Goal: Find specific page/section: Find specific page/section

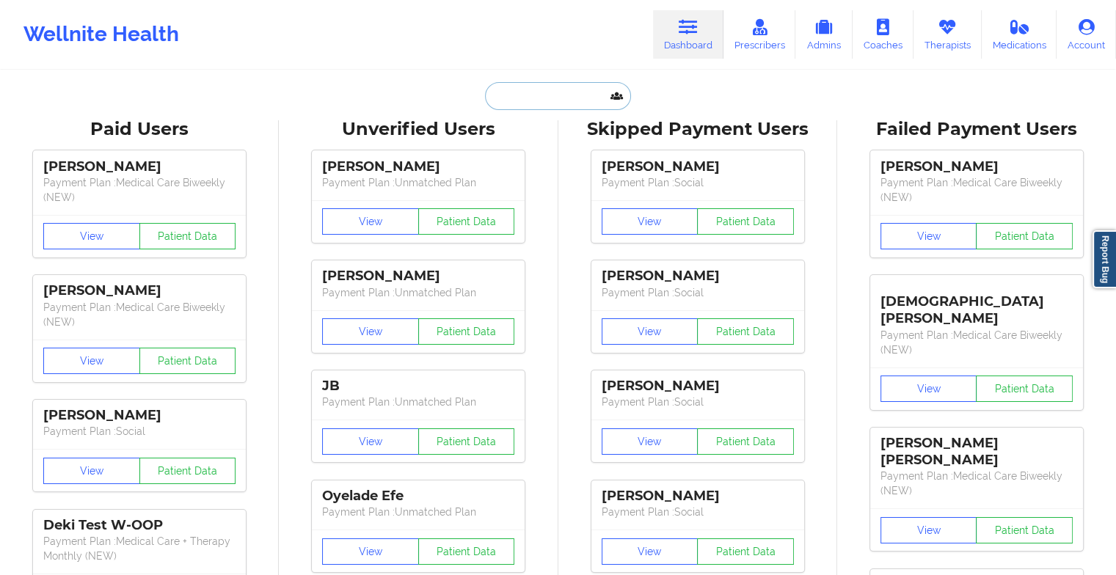
click at [562, 92] on input "text" at bounding box center [557, 96] width 145 height 28
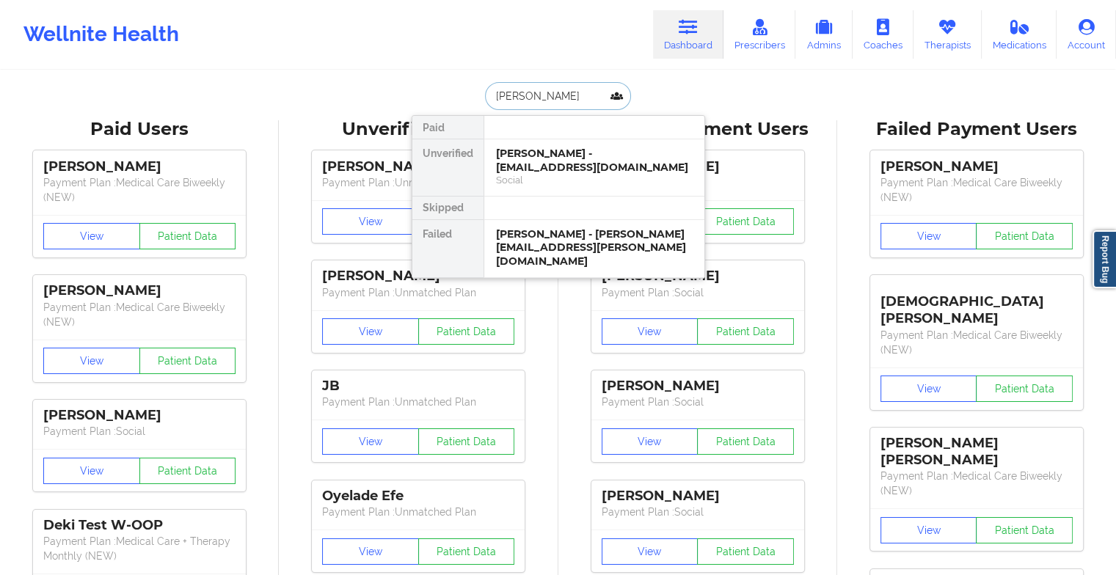
type input "[PERSON_NAME]"
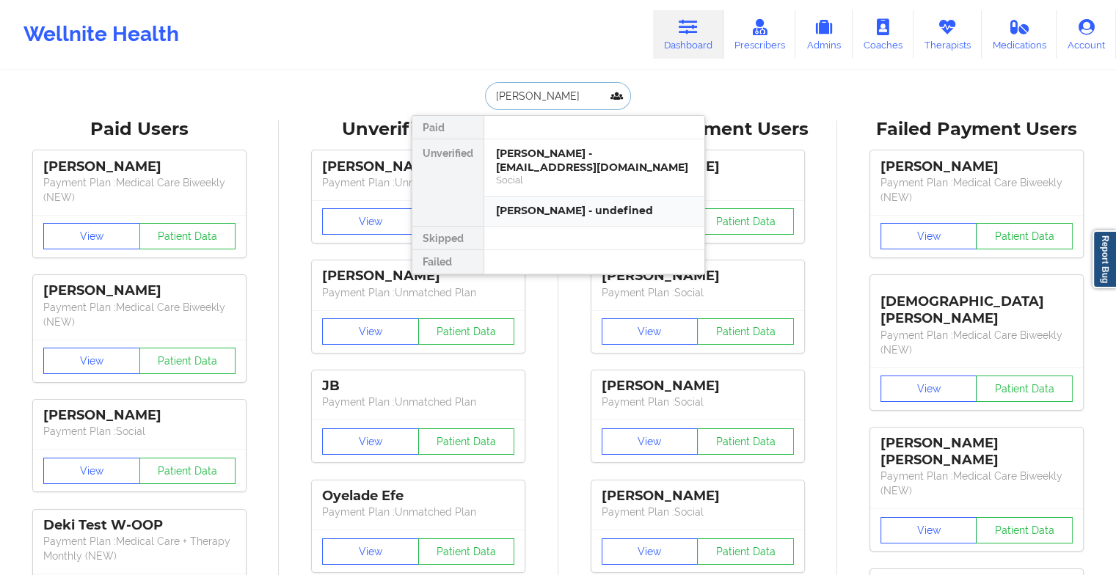
click at [587, 197] on div "[PERSON_NAME] - undefined" at bounding box center [594, 212] width 220 height 30
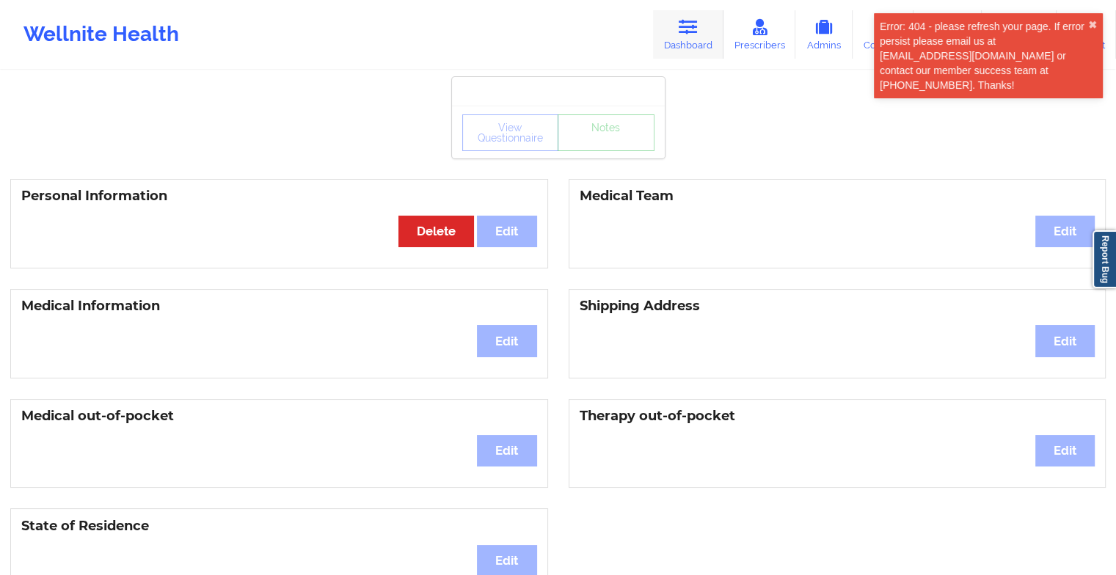
click at [675, 39] on link "Dashboard" at bounding box center [688, 34] width 70 height 48
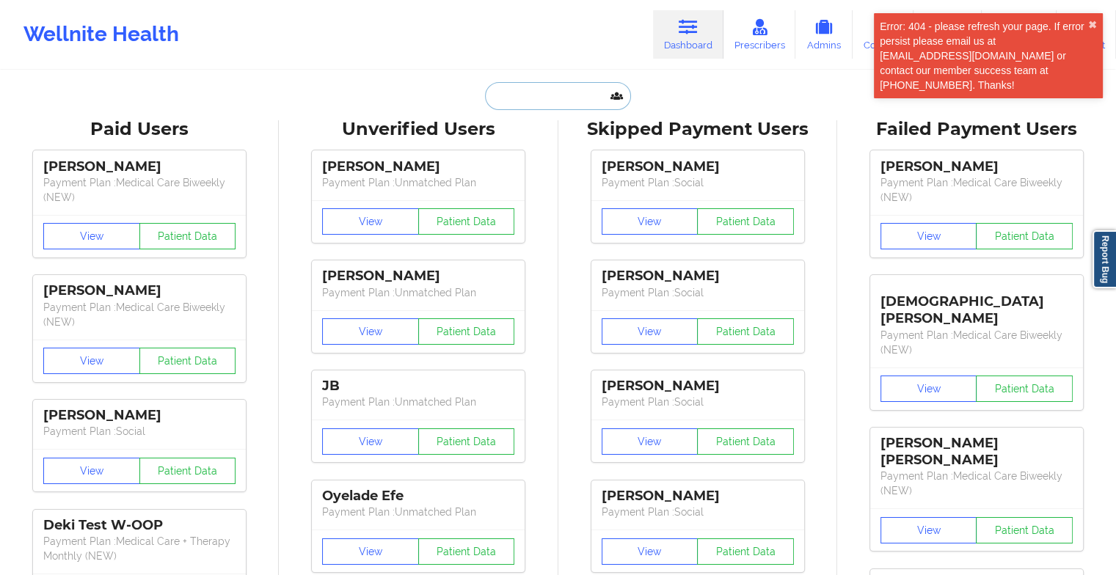
click at [553, 91] on input "text" at bounding box center [557, 96] width 145 height 28
click at [540, 109] on input "text" at bounding box center [557, 96] width 145 height 28
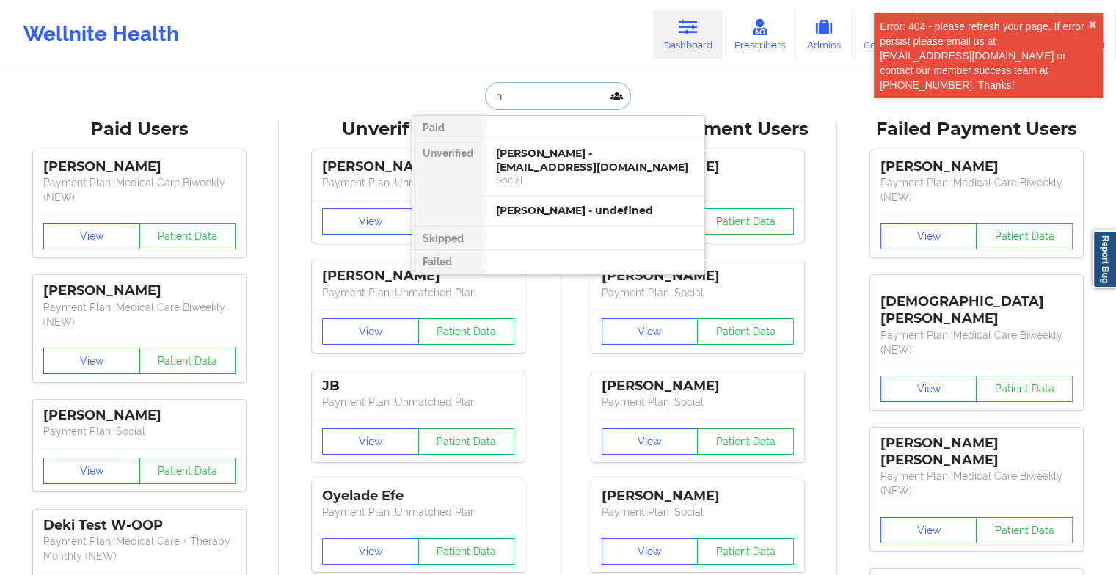
drag, startPoint x: 535, startPoint y: 151, endPoint x: 630, endPoint y: 130, distance: 97.8
click at [630, 130] on div "Paid Unverified [PERSON_NAME] - [EMAIL_ADDRESS][DOMAIN_NAME] Social [PERSON_NAM…" at bounding box center [559, 195] width 294 height 160
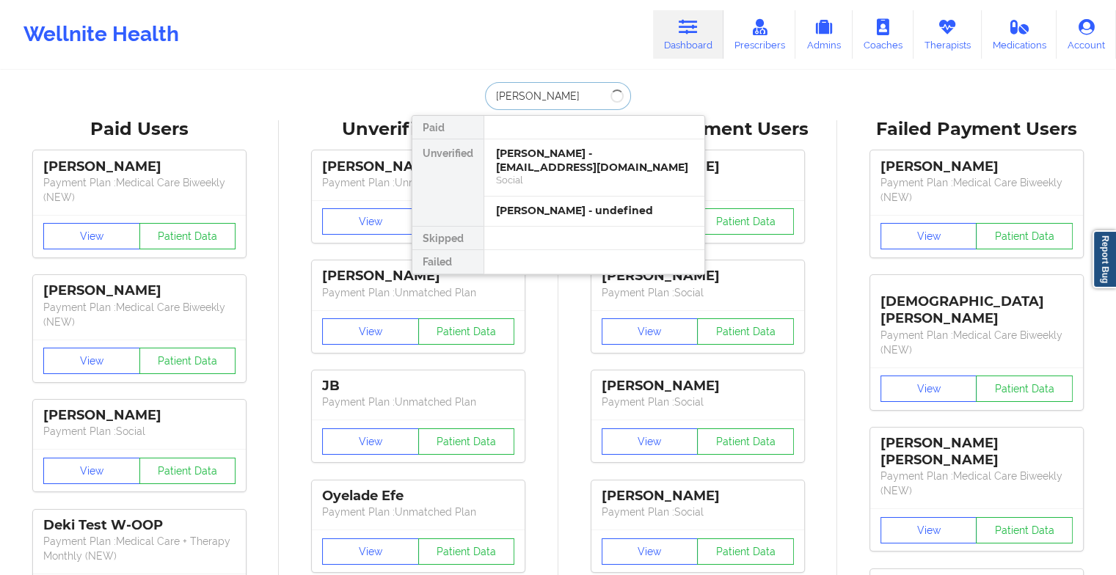
type input "[PERSON_NAME]"
click at [525, 174] on div "Social" at bounding box center [594, 180] width 197 height 12
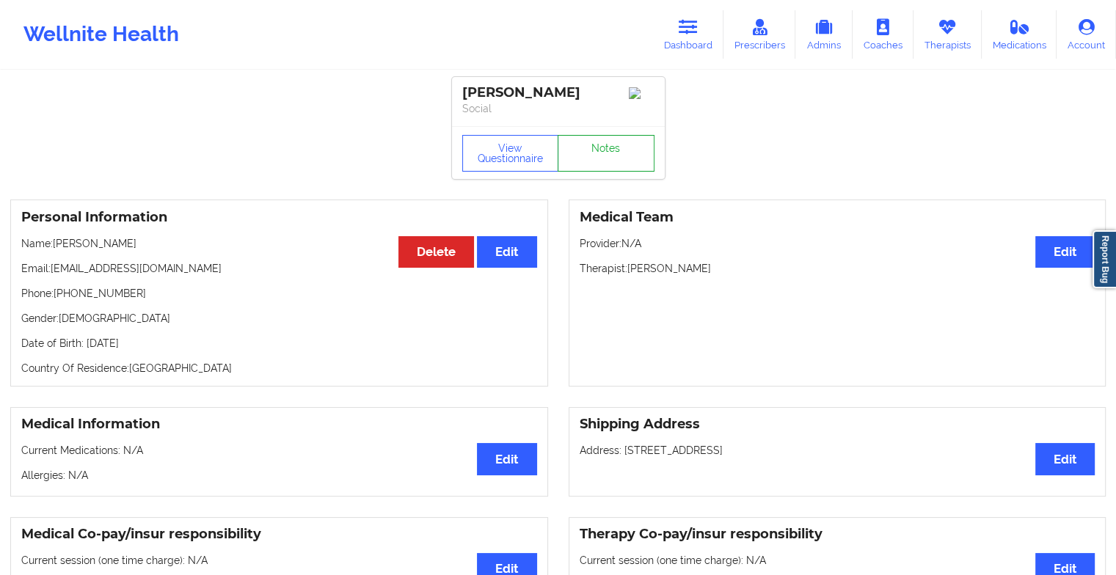
click at [637, 172] on link "Notes" at bounding box center [606, 153] width 97 height 37
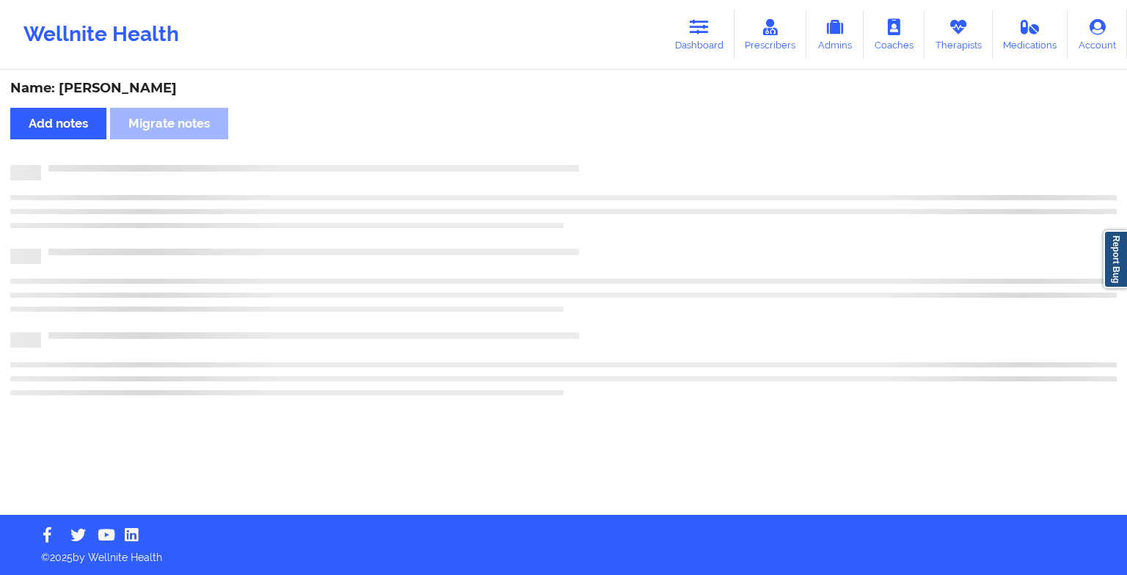
click at [637, 172] on div at bounding box center [563, 172] width 1107 height 15
